Goal: Task Accomplishment & Management: Manage account settings

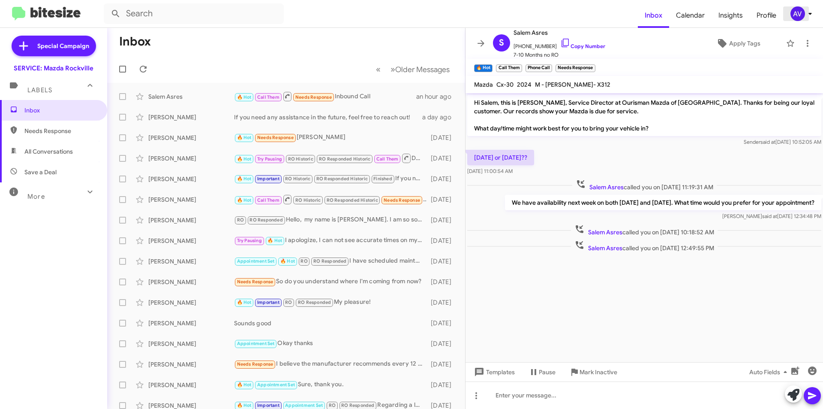
click at [801, 16] on div "AV" at bounding box center [798, 13] width 15 height 15
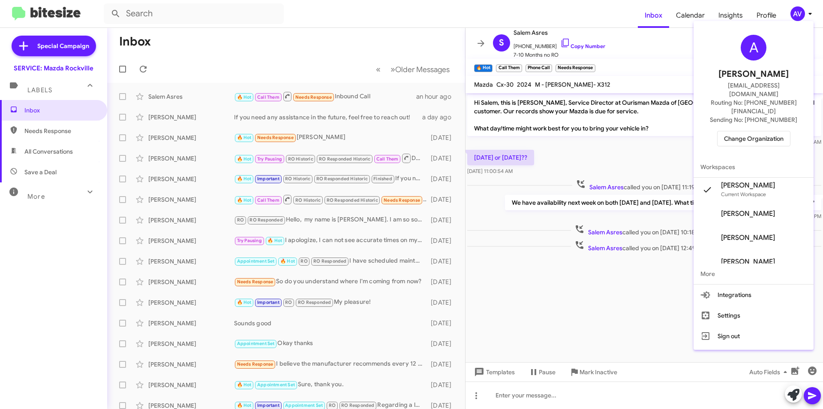
click at [750, 131] on span "Change Organization" at bounding box center [754, 138] width 60 height 15
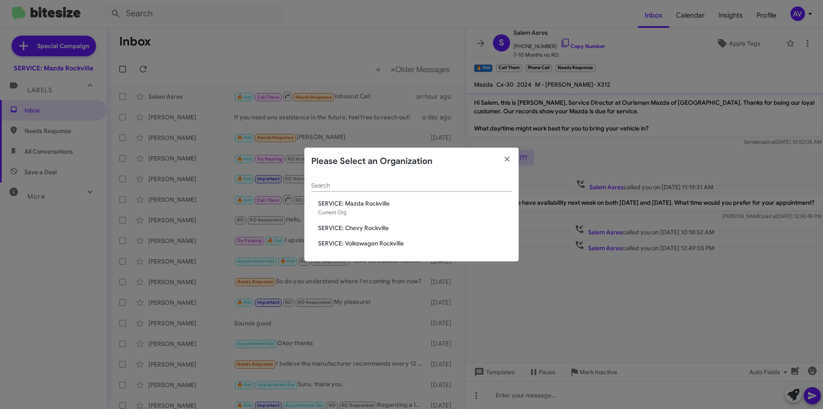
click at [374, 232] on span "SERVICE: Chevy Rockville" at bounding box center [415, 227] width 194 height 9
